Goal: Task Accomplishment & Management: Manage account settings

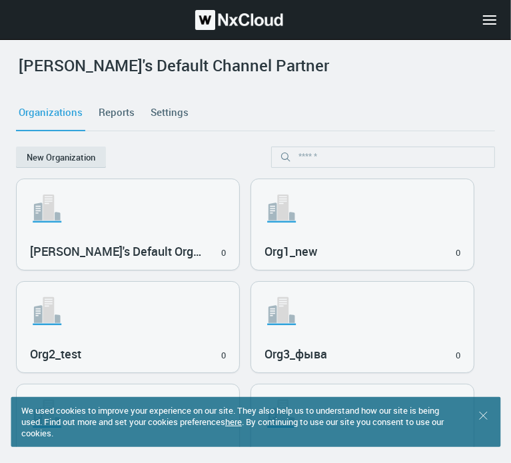
click at [490, 23] on icon at bounding box center [489, 19] width 21 height 21
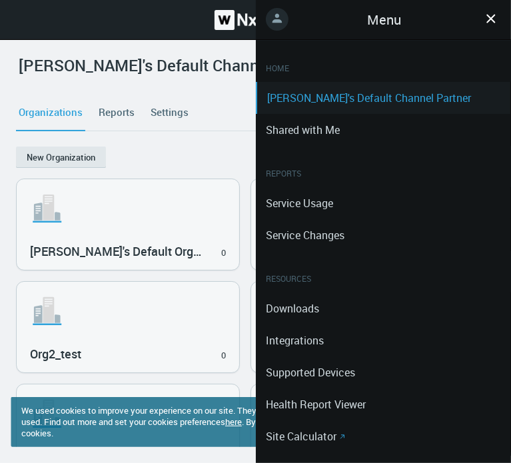
drag, startPoint x: 493, startPoint y: 19, endPoint x: 463, endPoint y: 24, distance: 30.5
click at [493, 19] on icon ".st0 { stroke : #698796; } Close" at bounding box center [490, 18] width 21 height 13
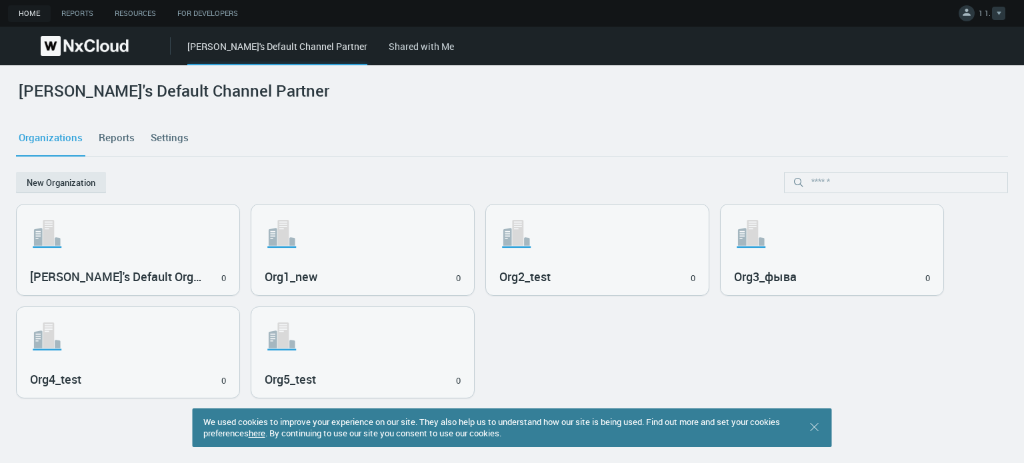
click at [510, 7] on link "1 1." at bounding box center [981, 15] width 47 height 16
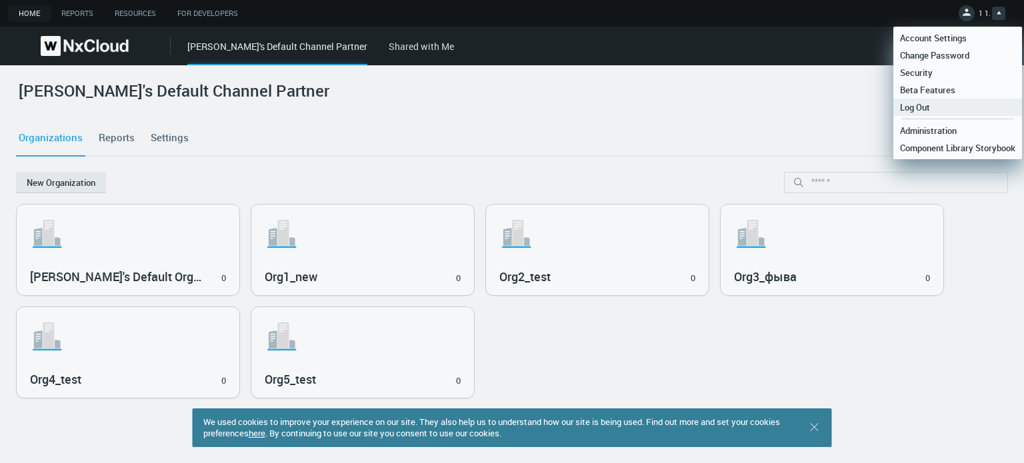
click at [510, 115] on link "Log Out" at bounding box center [957, 107] width 129 height 17
